Goal: Transaction & Acquisition: Purchase product/service

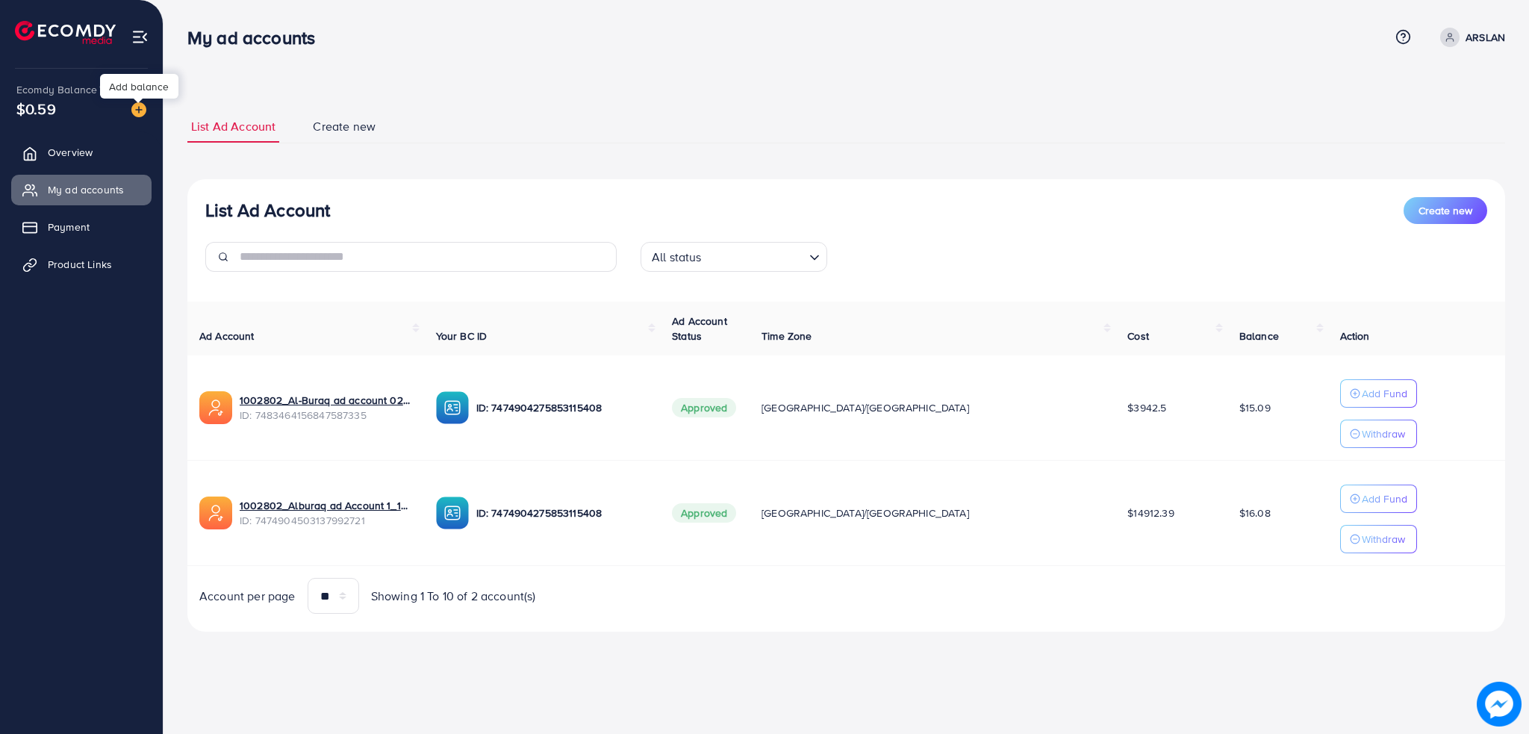
click at [144, 105] on img at bounding box center [138, 109] width 15 height 15
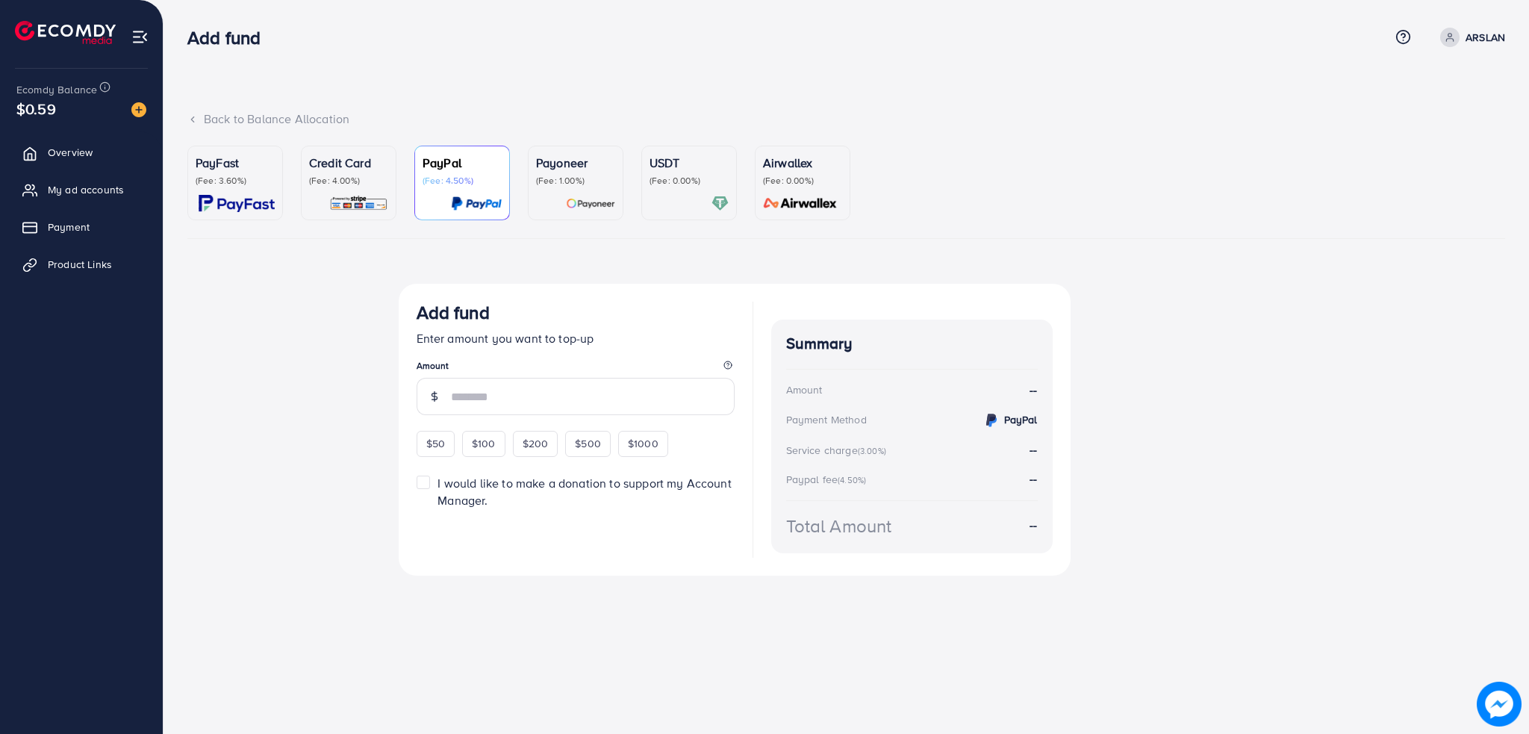
click at [698, 207] on div at bounding box center [689, 203] width 79 height 17
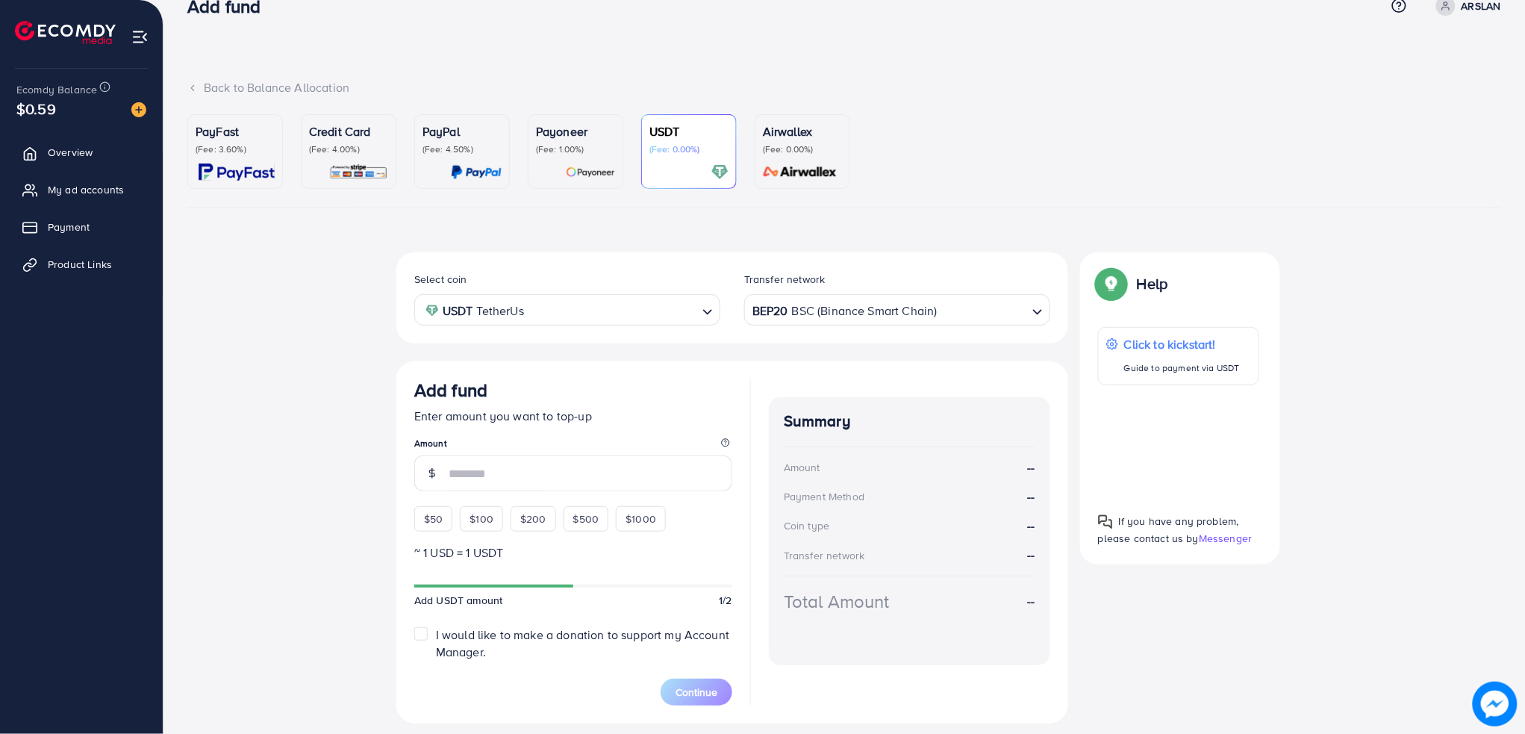
scroll to position [31, 0]
click at [546, 520] on div "$200" at bounding box center [534, 519] width 46 height 25
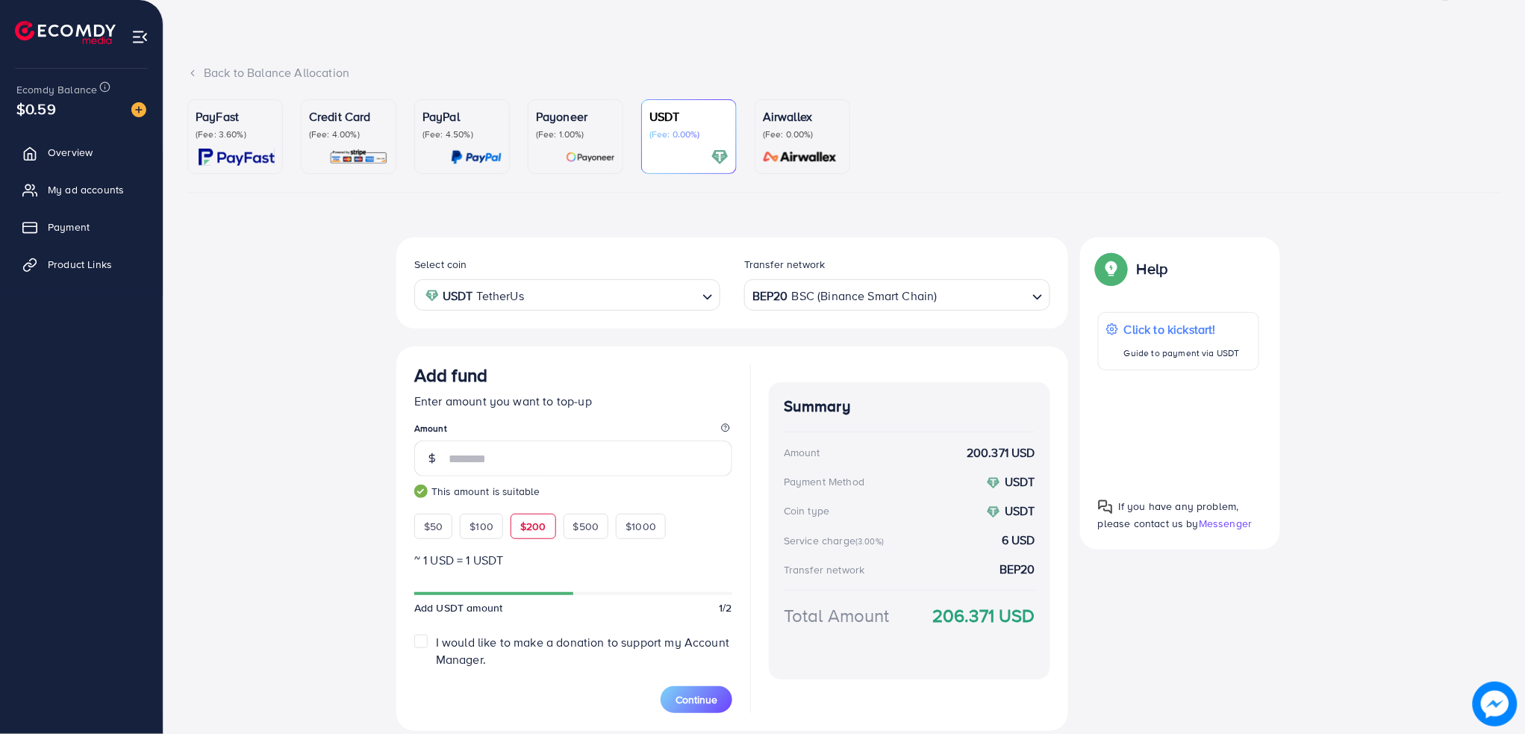
scroll to position [46, 0]
click at [448, 526] on div "$50" at bounding box center [433, 526] width 38 height 25
type input "**"
click at [80, 199] on link "My ad accounts" at bounding box center [81, 190] width 140 height 30
